Goal: Information Seeking & Learning: Learn about a topic

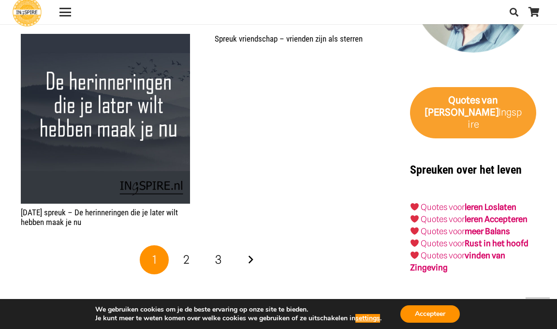
scroll to position [1499, 0]
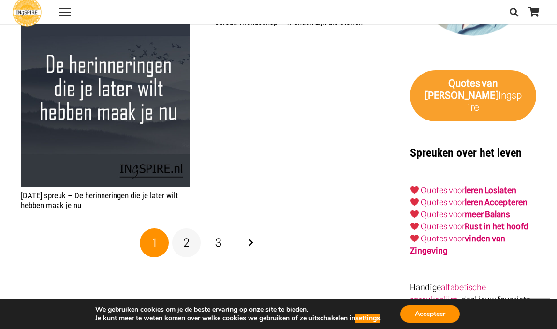
click at [187, 250] on span "2" at bounding box center [186, 243] width 6 height 14
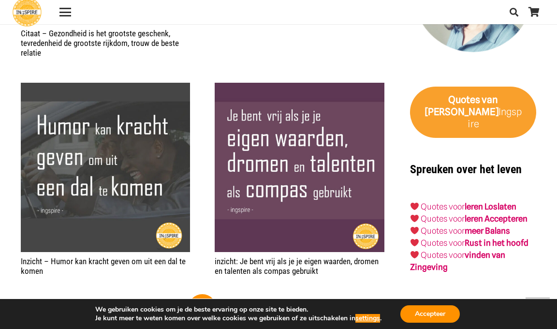
scroll to position [1499, 0]
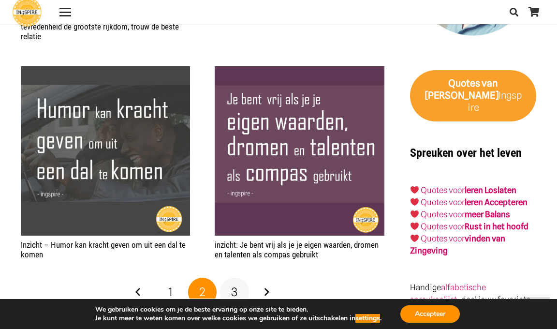
click at [234, 285] on span "3" at bounding box center [234, 292] width 6 height 14
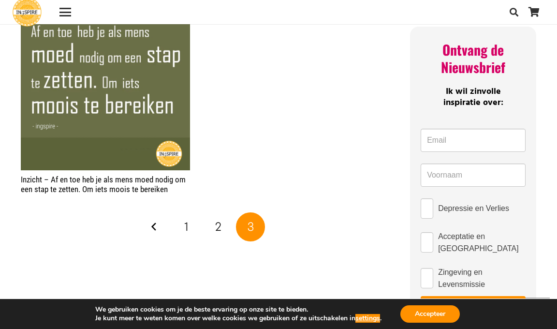
scroll to position [435, 0]
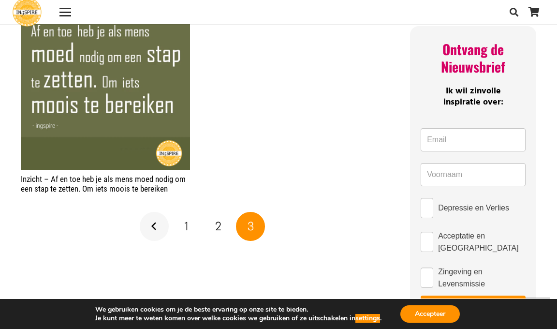
click at [153, 225] on link "Vorige" at bounding box center [154, 226] width 29 height 29
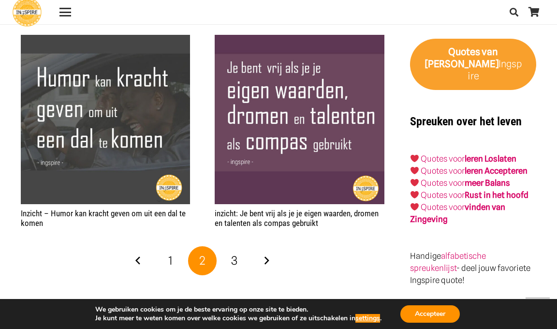
scroll to position [1548, 0]
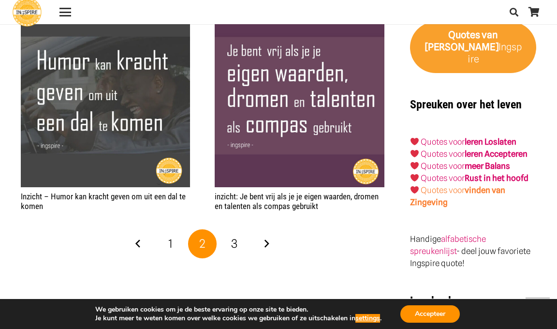
click at [438, 185] on strong "vinden van Zingeving" at bounding box center [457, 196] width 95 height 22
